Goal: Find specific page/section

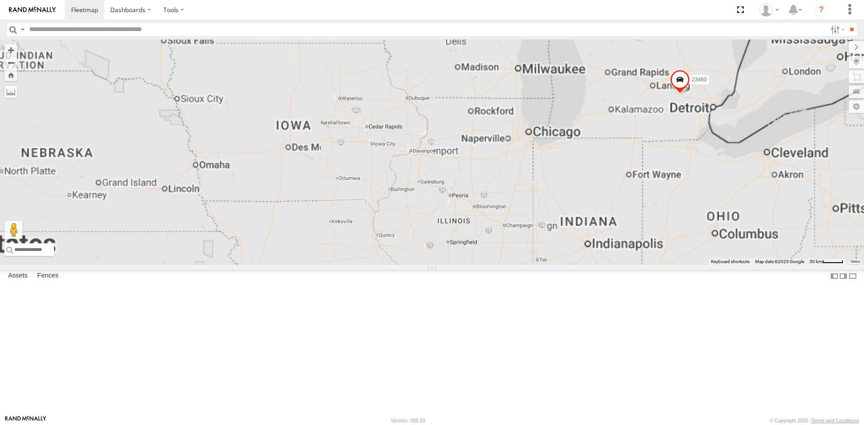
click at [616, 144] on div "23207 NEW 23207xx 23466 23480 4G 23464 23460 23480 23467 4G" at bounding box center [432, 152] width 864 height 225
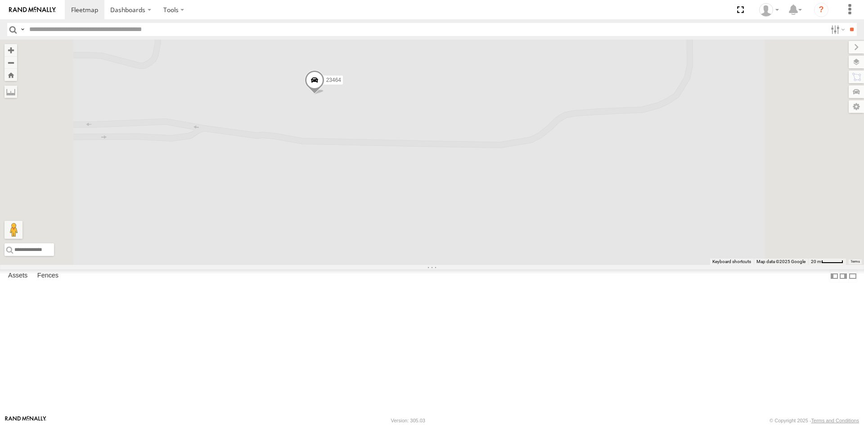
click at [324, 94] on span at bounding box center [315, 82] width 20 height 24
drag, startPoint x: 451, startPoint y: 119, endPoint x: 402, endPoint y: 117, distance: 49.1
click at [350, 50] on div "41.59571 , -112.17303" at bounding box center [318, 44] width 63 height 11
copy div "1.59571 , -112.17303"
drag, startPoint x: 425, startPoint y: 94, endPoint x: 405, endPoint y: 91, distance: 20.0
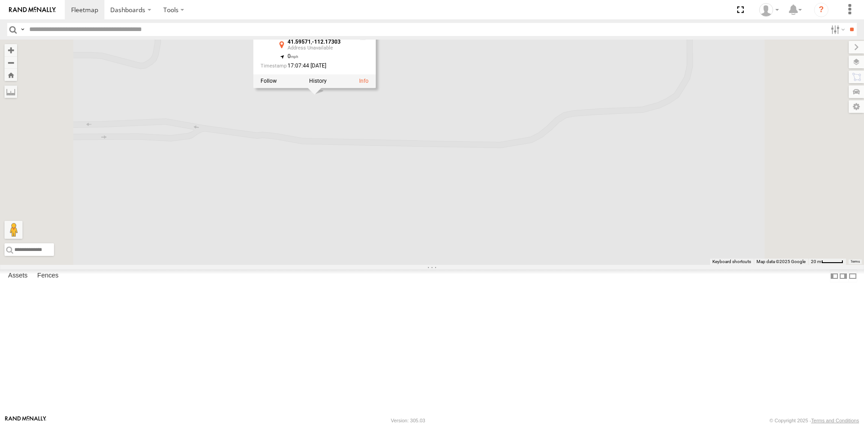
click at [350, 36] on div "23464 All Assets" at bounding box center [305, 25] width 90 height 22
copy div "23464"
click at [352, 143] on div "23460 23480 4G 23464 23480 23467 4G 23207 NEW 23207xx 23466 23464 All Assets 41…" at bounding box center [432, 152] width 864 height 225
